Goal: Information Seeking & Learning: Learn about a topic

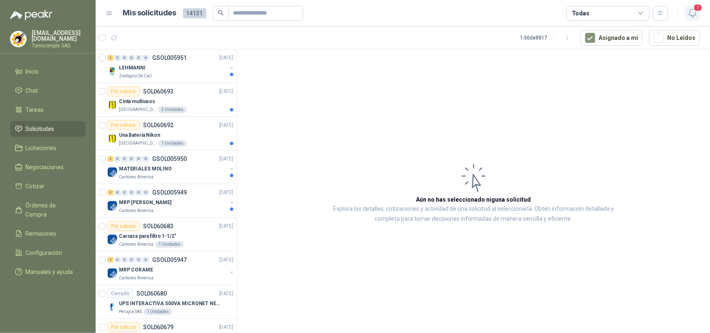
click at [695, 8] on span "1" at bounding box center [698, 8] width 9 height 8
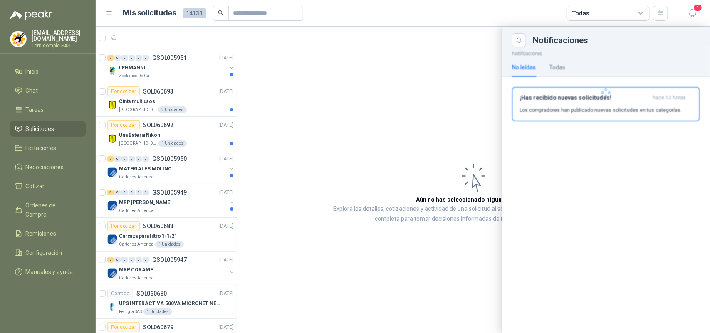
click at [624, 107] on div at bounding box center [606, 92] width 208 height 91
click at [623, 107] on p "Los compradores han publicado nuevas solicitudes en tus categorías." at bounding box center [601, 110] width 162 height 7
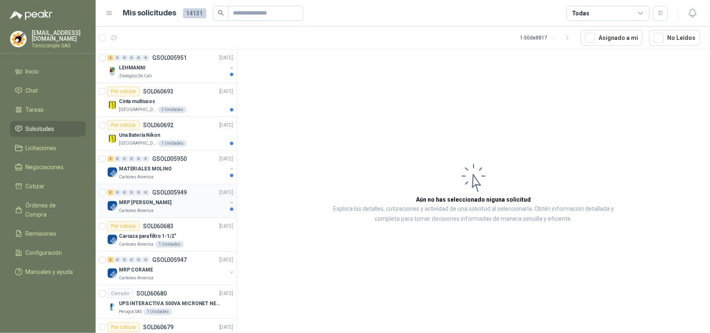
click at [185, 207] on div "MRP [PERSON_NAME]" at bounding box center [173, 203] width 108 height 10
click at [185, 208] on div "Cartones America" at bounding box center [173, 211] width 108 height 7
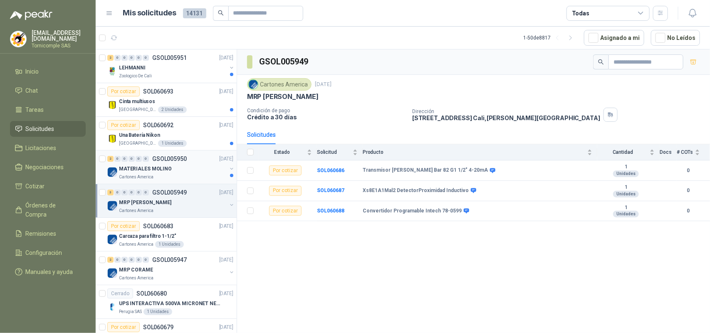
click at [191, 182] on div "2 0 0 0 0 0 GSOL005950 [DATE] MATERIALES MOLINO Cartones America" at bounding box center [166, 168] width 141 height 34
click at [219, 162] on p "[DATE]" at bounding box center [226, 159] width 14 height 8
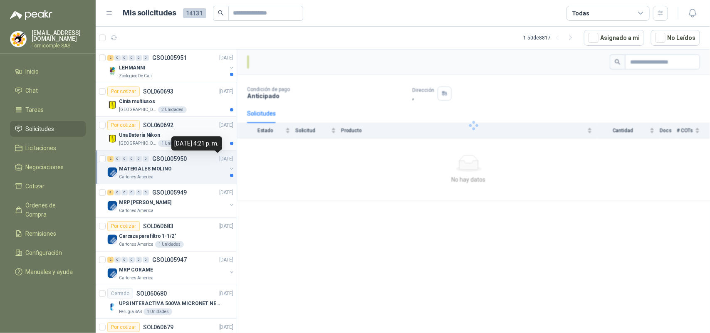
click at [129, 142] on p "[GEOGRAPHIC_DATA]" at bounding box center [137, 143] width 37 height 7
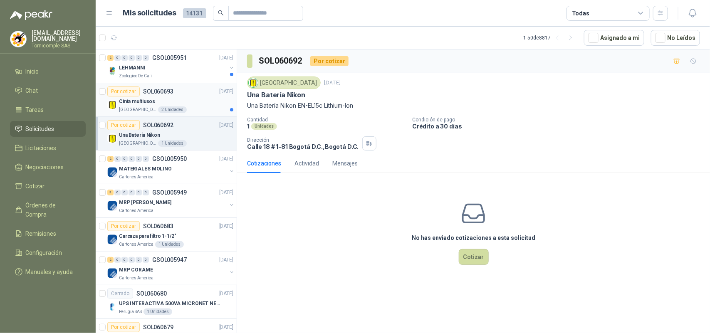
click at [139, 105] on p "Cinta multiusos" at bounding box center [137, 102] width 36 height 8
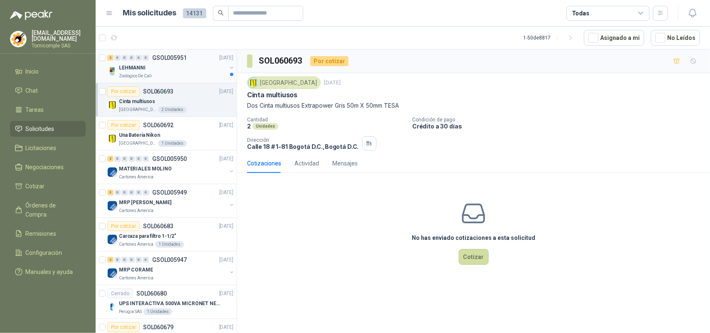
click at [151, 69] on div "LEHMANNI" at bounding box center [173, 68] width 108 height 10
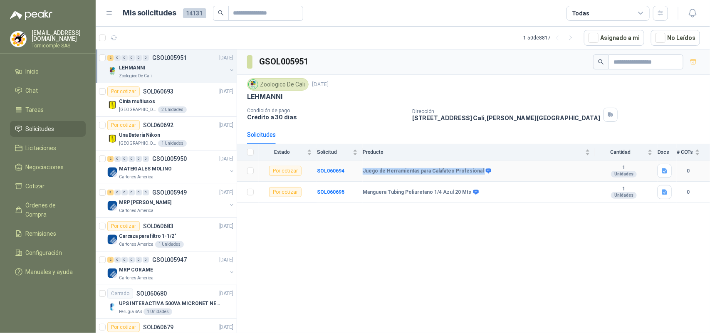
drag, startPoint x: 352, startPoint y: 175, endPoint x: 480, endPoint y: 179, distance: 128.2
click at [480, 179] on tr "Por cotizar SOL060694 Juego de Herramientas para Calafateo Profesional 1 Unidad…" at bounding box center [473, 171] width 473 height 21
click at [668, 171] on icon "button" at bounding box center [665, 171] width 7 height 7
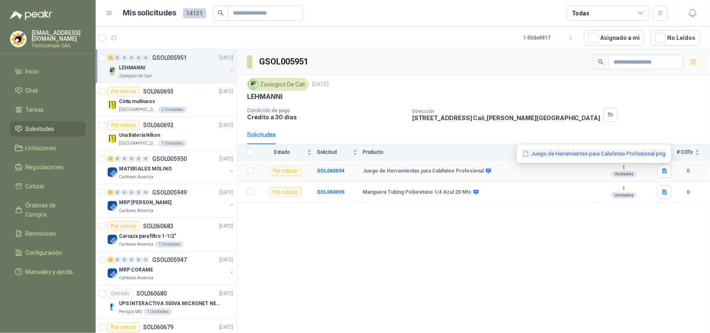
click at [651, 152] on button "Juego de Herramientas para Calafateo Profesional.png" at bounding box center [594, 153] width 145 height 9
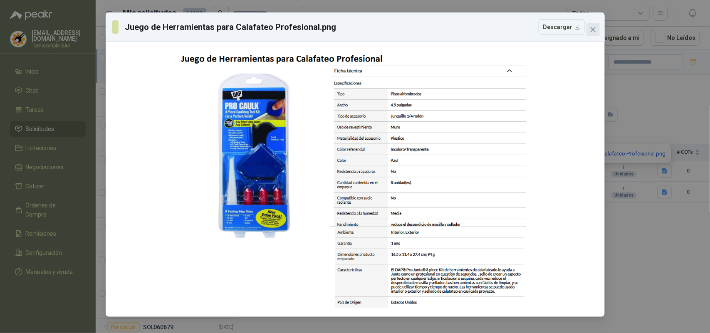
click at [591, 30] on icon "close" at bounding box center [593, 29] width 7 height 7
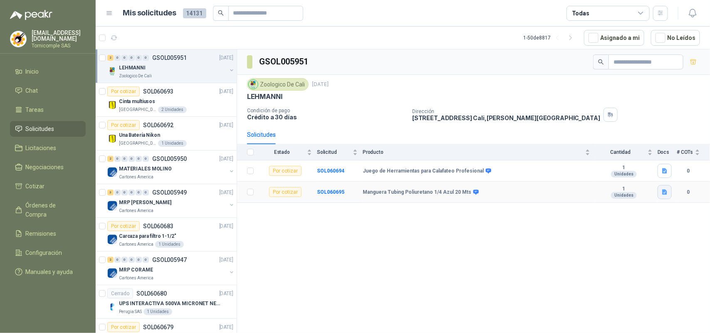
click at [664, 194] on icon "button" at bounding box center [665, 192] width 5 height 5
click at [636, 179] on button "Manguera Tubing Poliuretano 1-4 Azul 20 Mts.png" at bounding box center [601, 175] width 132 height 9
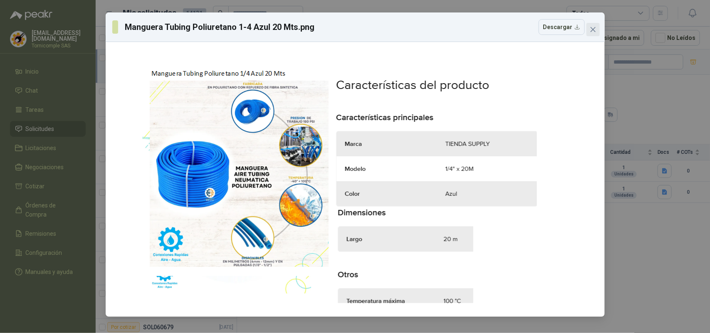
click at [592, 25] on button "Close" at bounding box center [593, 29] width 13 height 13
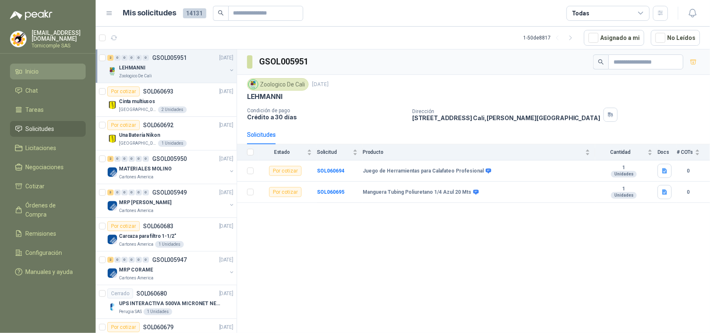
click at [44, 71] on li "Inicio" at bounding box center [48, 71] width 66 height 9
